Goal: Task Accomplishment & Management: Use online tool/utility

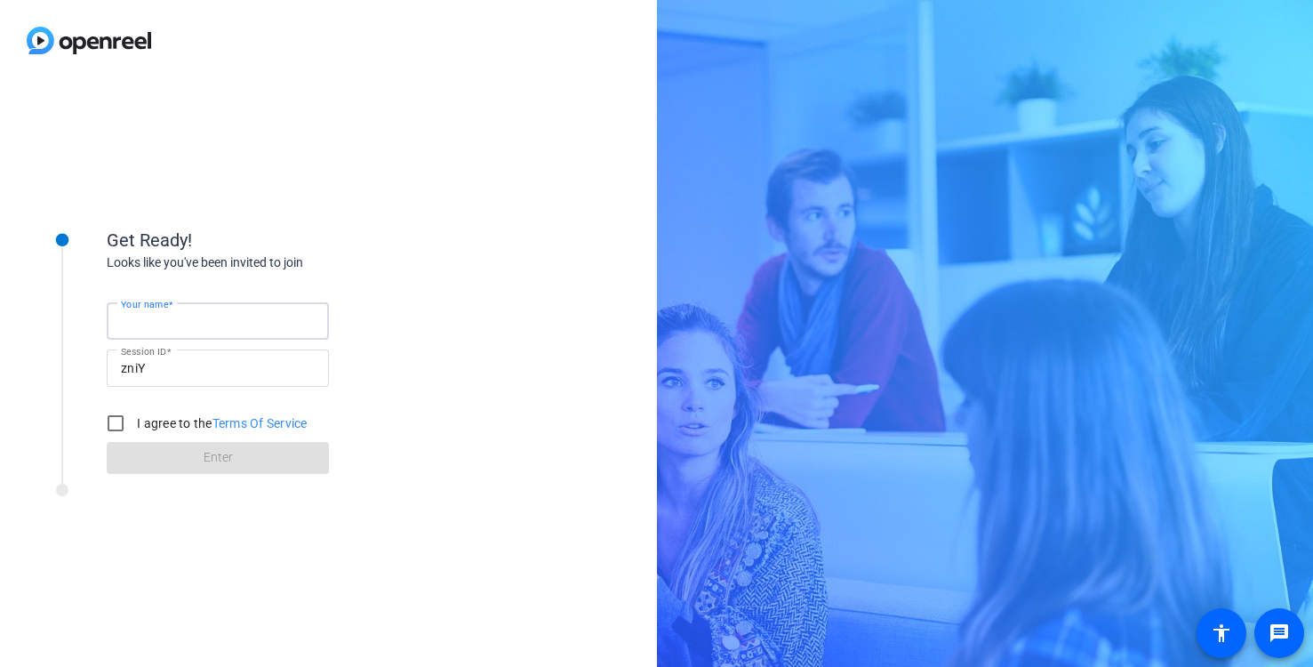
click at [194, 317] on input "Your name" at bounding box center [218, 320] width 194 height 21
type input "[PERSON_NAME]"
click at [122, 421] on input "I agree to the Terms Of Service" at bounding box center [116, 423] width 36 height 36
checkbox input "true"
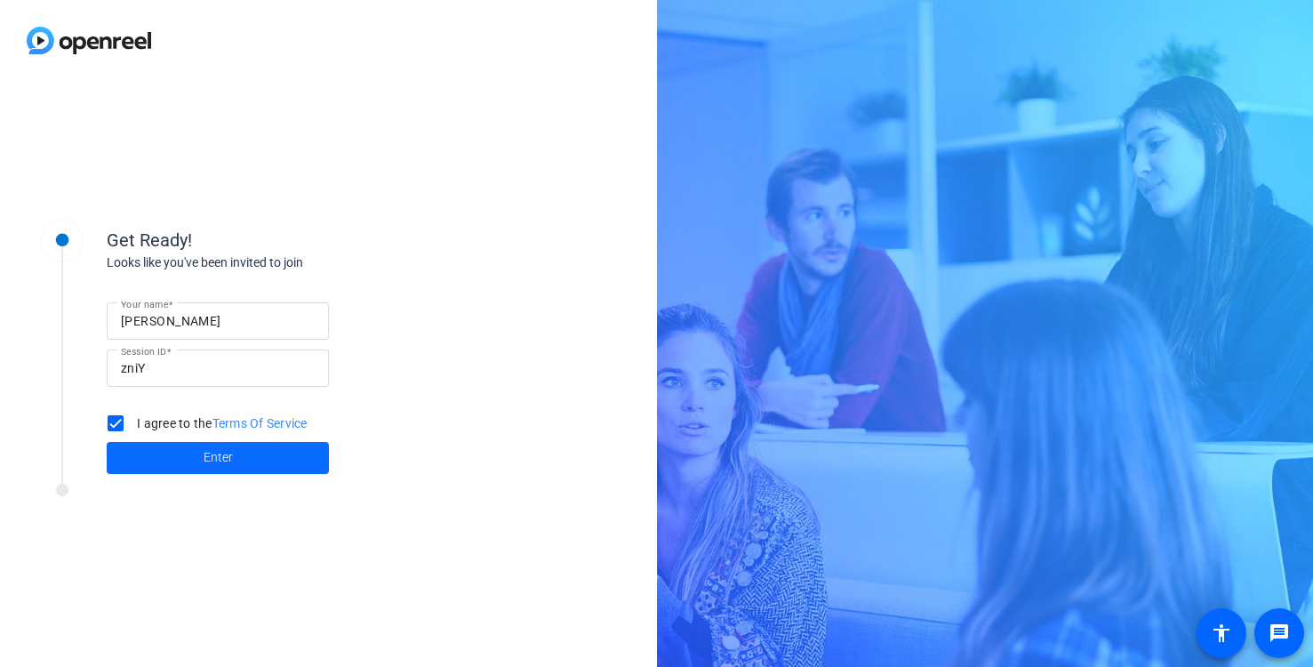
click at [214, 458] on span "Enter" at bounding box center [218, 457] width 29 height 19
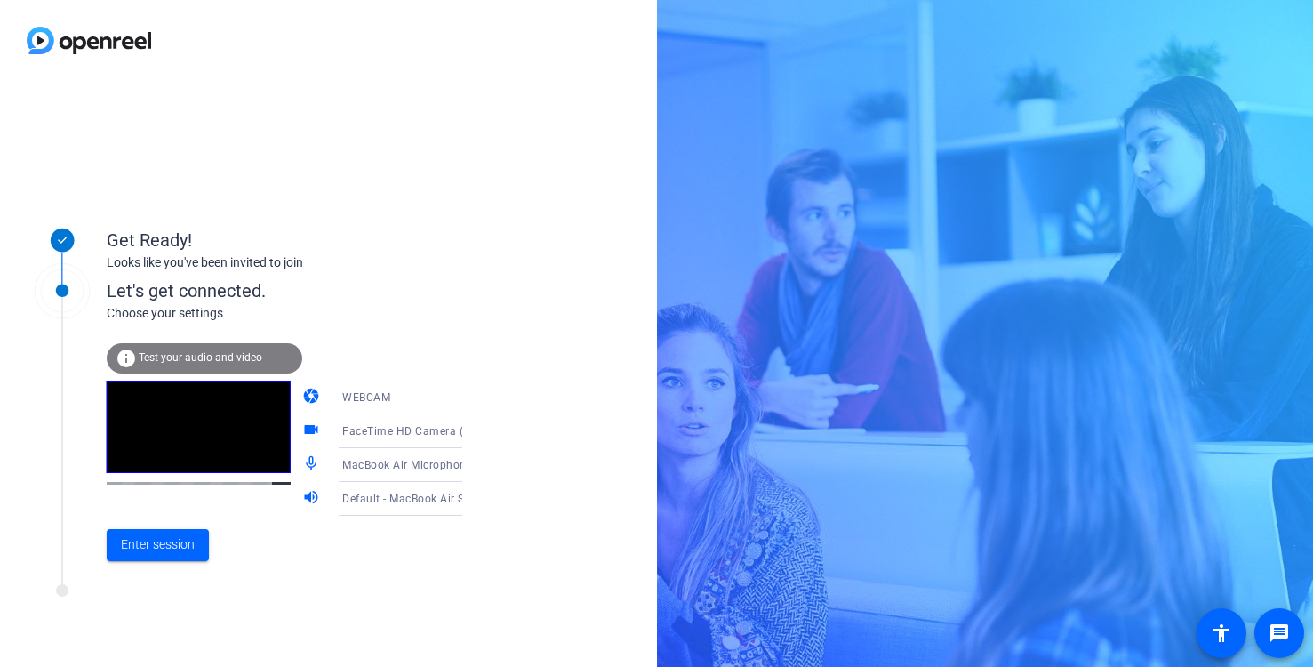
click at [196, 356] on span "Test your audio and video" at bounding box center [201, 357] width 124 height 12
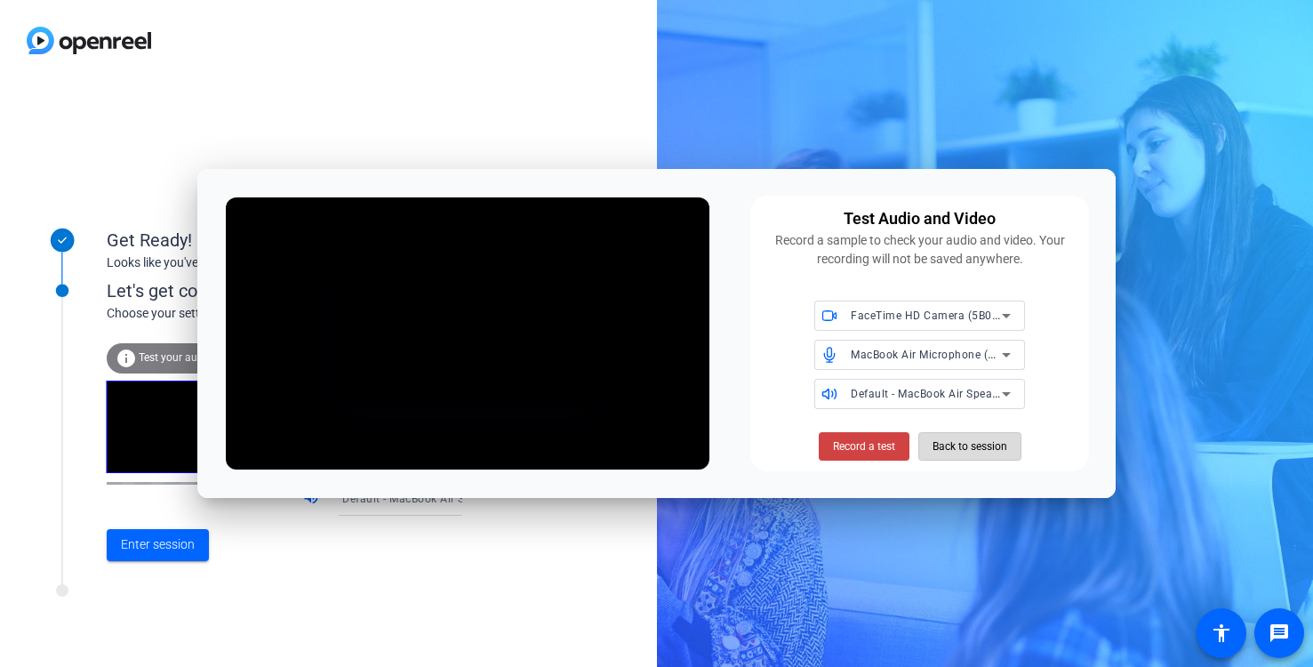
click at [961, 451] on span "Back to session" at bounding box center [969, 446] width 75 height 34
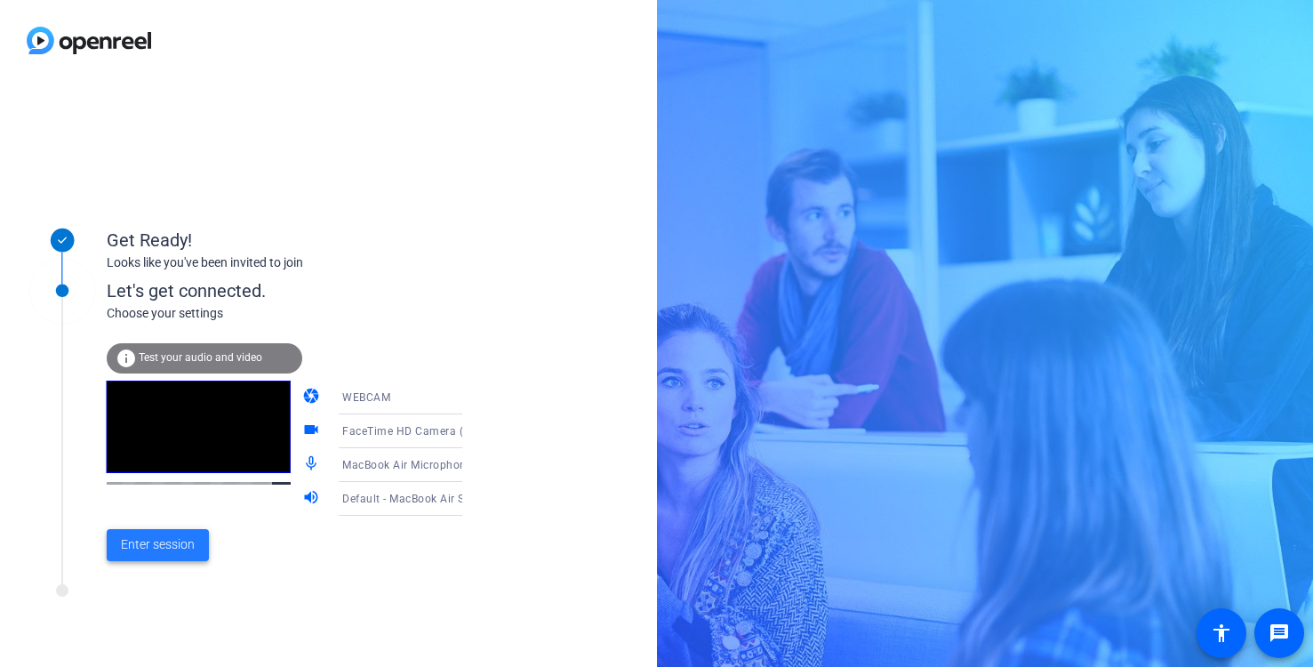
click at [160, 548] on span "Enter session" at bounding box center [158, 544] width 74 height 19
